Goal: Check status: Check status

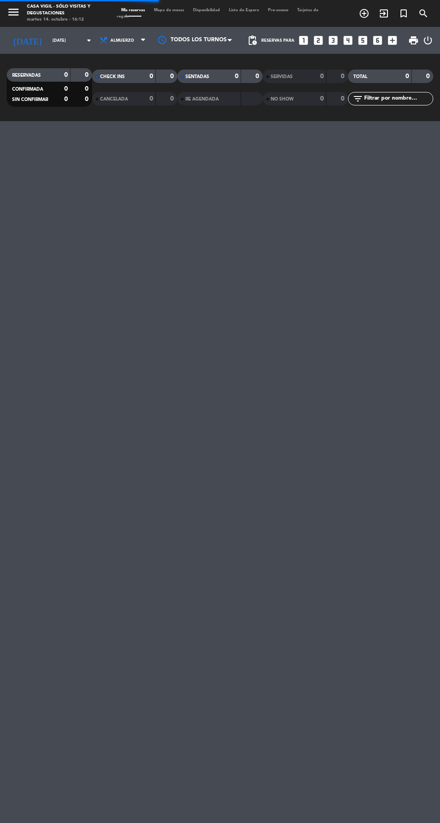
click at [72, 40] on input "[DATE]" at bounding box center [76, 41] width 57 height 14
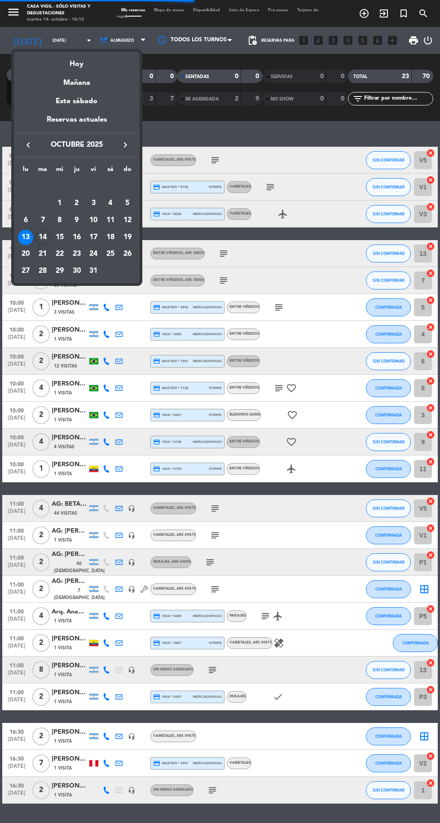
click at [16, 5] on div at bounding box center [220, 411] width 440 height 823
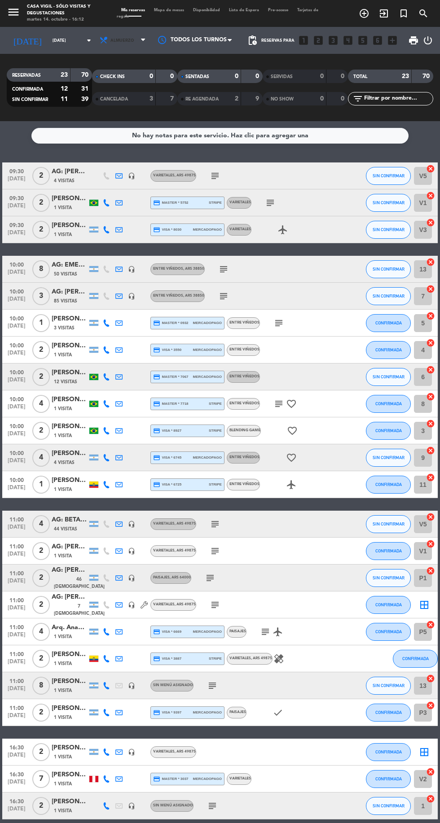
click at [145, 37] on icon at bounding box center [143, 40] width 4 height 7
click at [131, 76] on div "menu Casa Vigil - SÓLO Visitas y Degustaciones martes 14. octubre - 16:12 Mis r…" at bounding box center [220, 60] width 440 height 121
click at [84, 38] on icon "arrow_drop_down" at bounding box center [89, 40] width 11 height 11
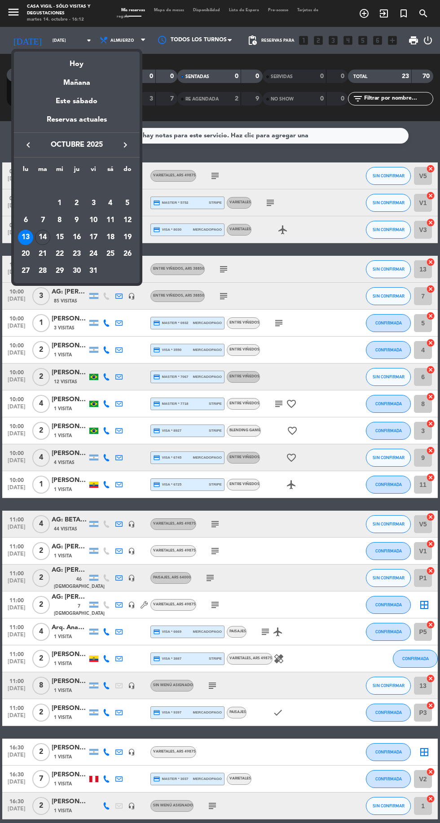
click at [63, 239] on div "15" at bounding box center [59, 237] width 15 height 15
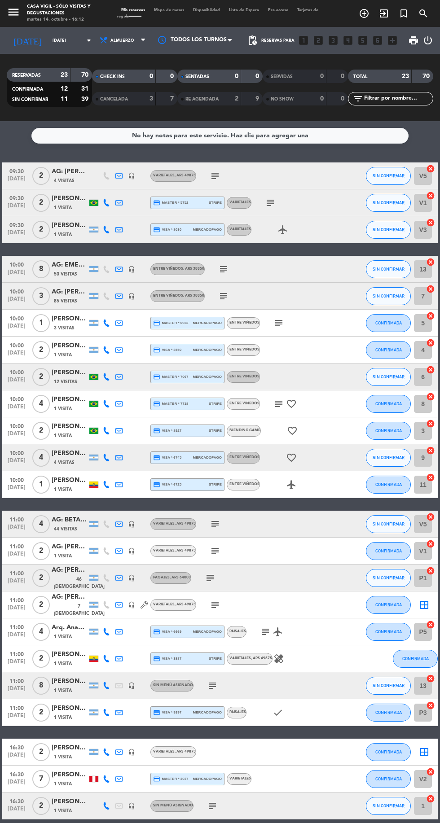
type input "[DATE]"
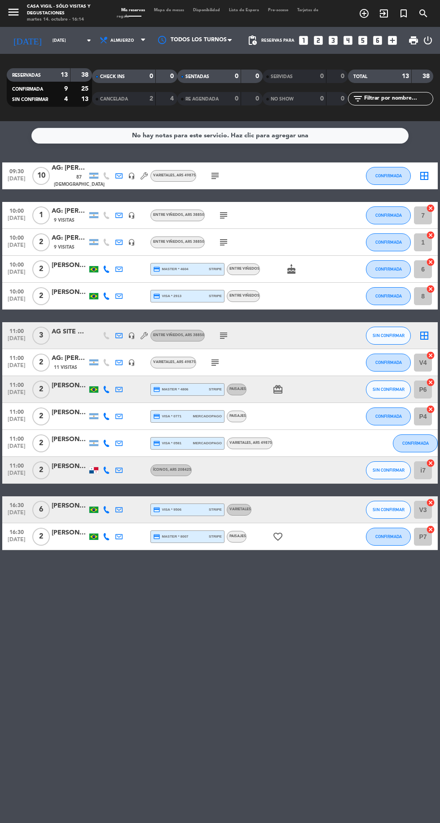
click at [13, 9] on icon "menu" at bounding box center [13, 11] width 13 height 13
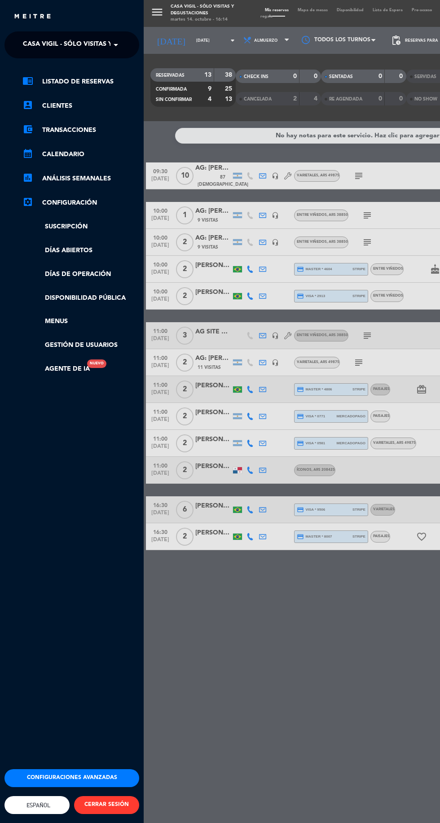
click at [115, 45] on span at bounding box center [117, 44] width 15 height 19
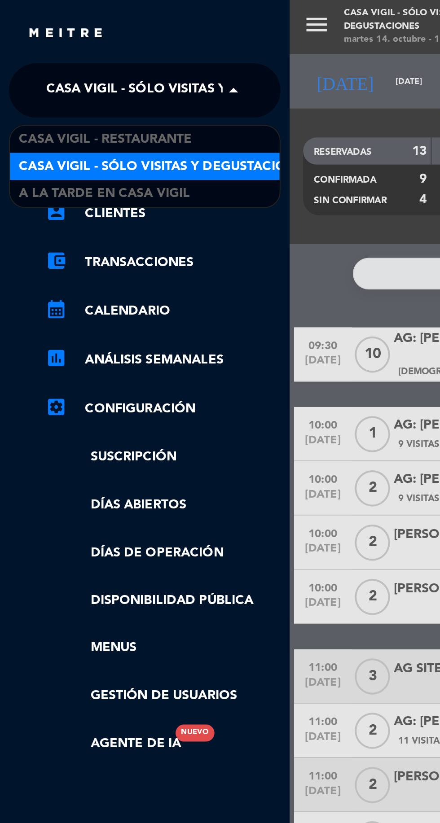
click at [105, 62] on div "Casa Vigil - Restaurante" at bounding box center [72, 68] width 134 height 13
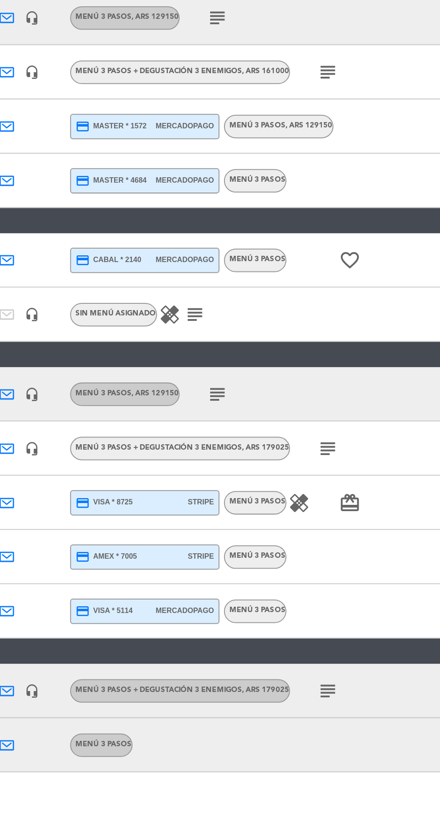
click at [281, 467] on icon "subject" at bounding box center [278, 470] width 11 height 11
